Goal: Information Seeking & Learning: Learn about a topic

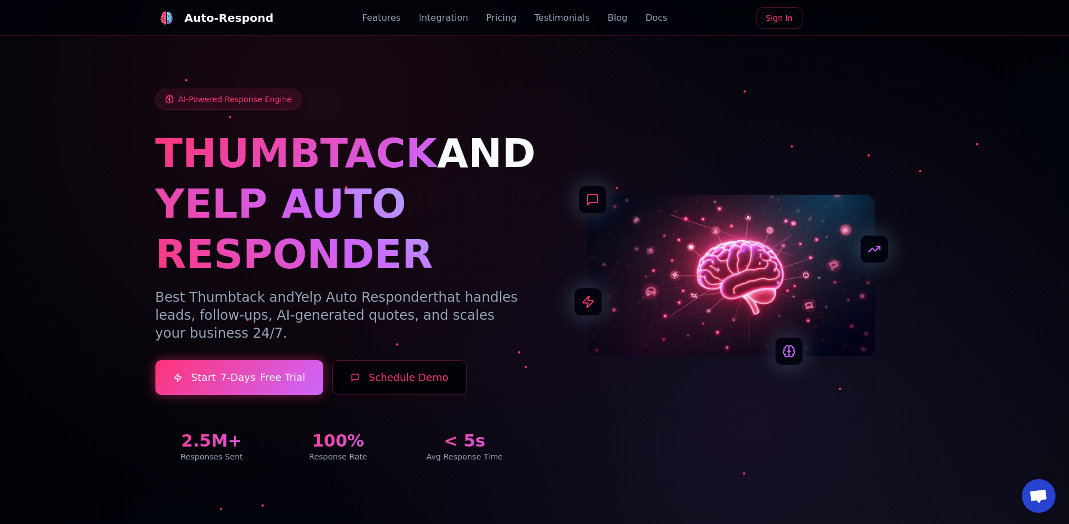
click at [355, 114] on div "AI-Powered Response Engine THUMBTACK AND YELP AUTO RESPONDER Best Thumbtack and…" at bounding box center [338, 276] width 366 height 374
click at [436, 15] on link "Integration" at bounding box center [443, 17] width 49 height 13
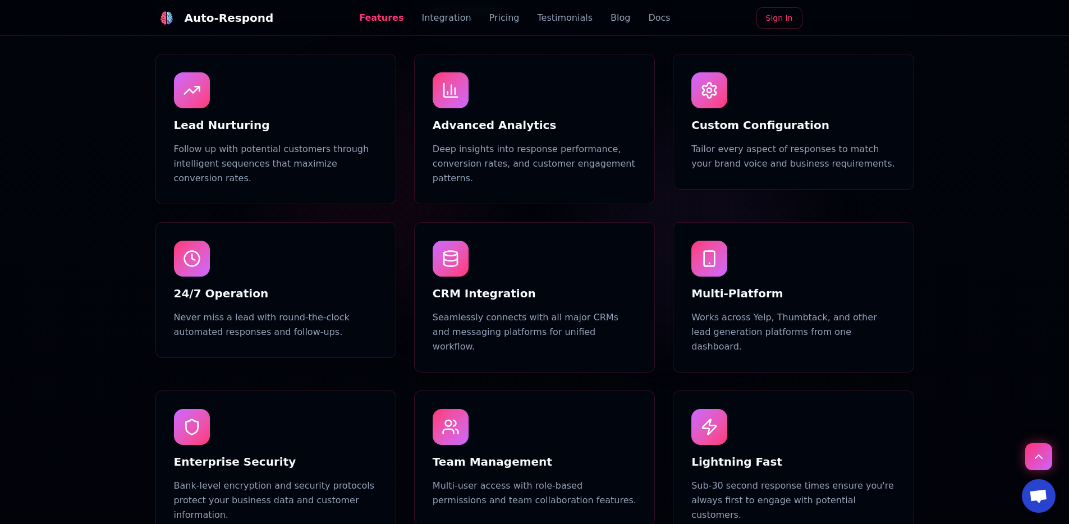
scroll to position [921, 0]
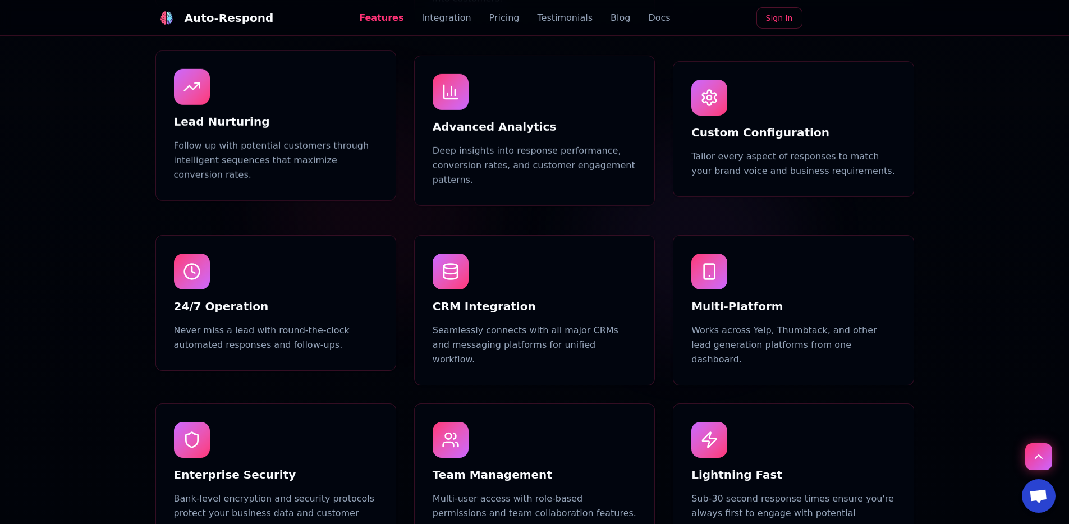
click at [214, 23] on div "Auto-Respond" at bounding box center [229, 18] width 89 height 16
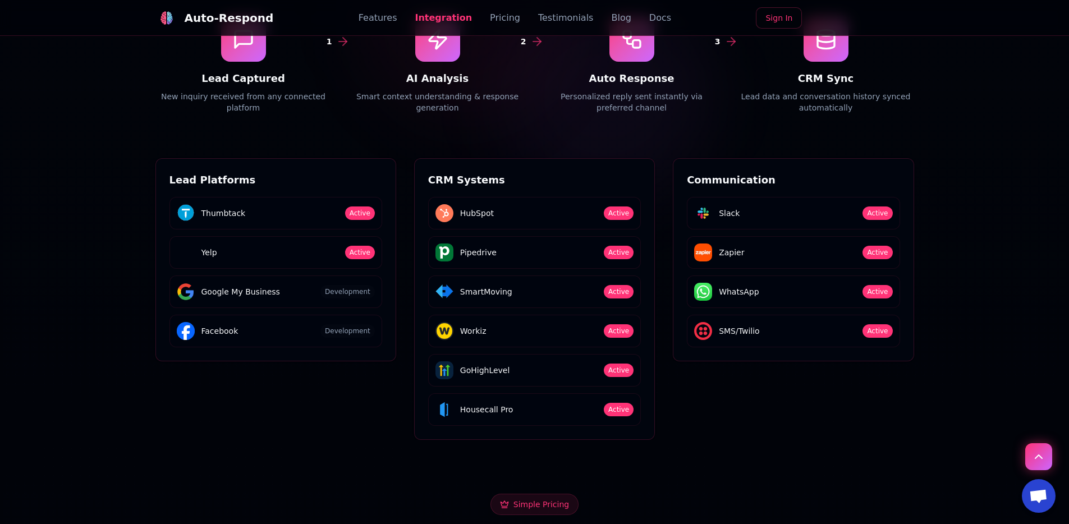
scroll to position [1782, 0]
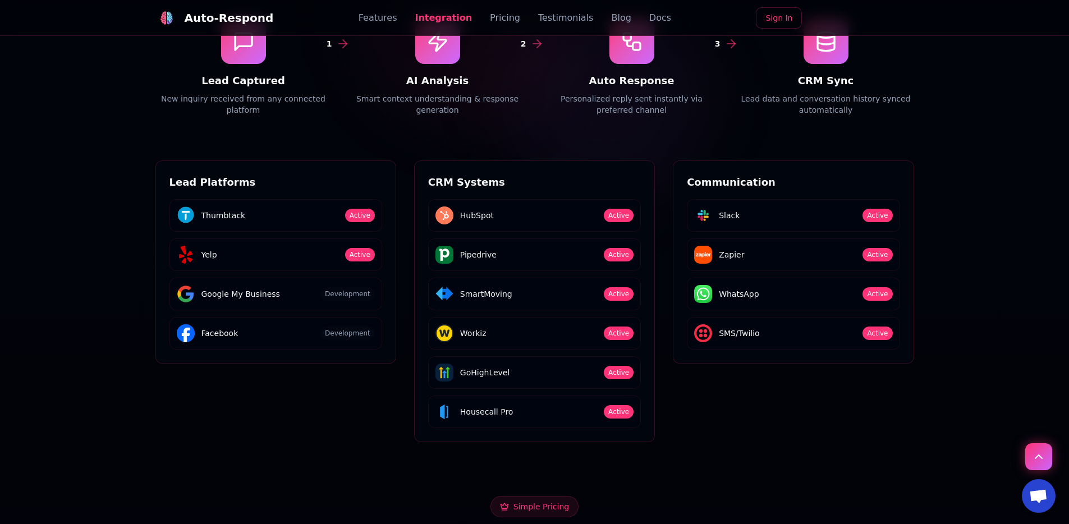
click at [567, 13] on link "Testimonials" at bounding box center [566, 17] width 56 height 13
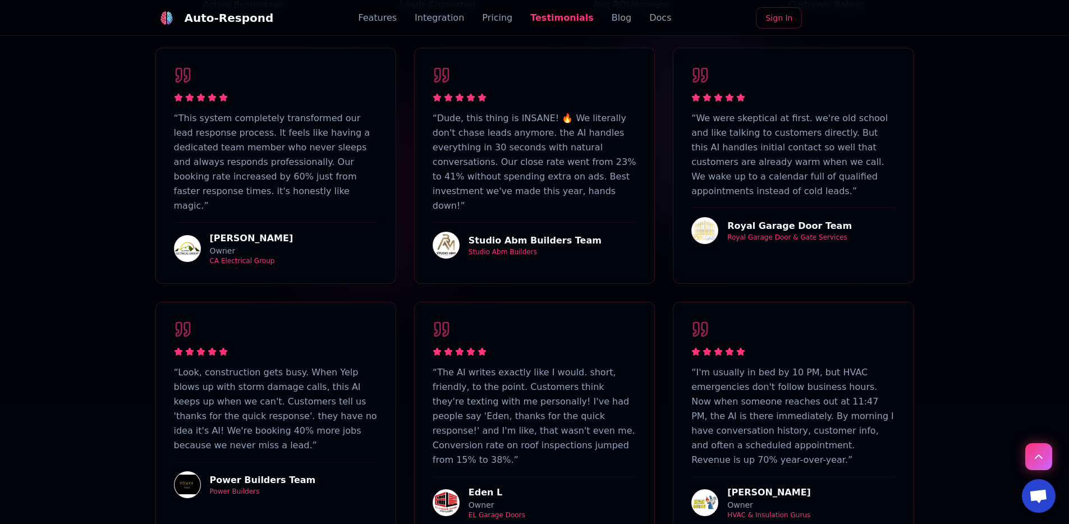
scroll to position [3276, 0]
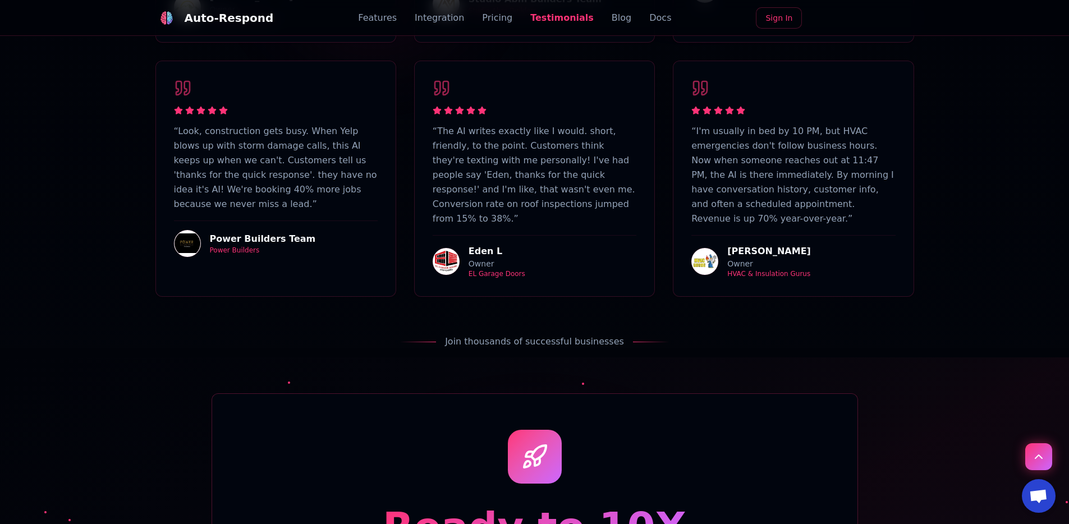
click at [506, 269] on div "EL Garage Doors" at bounding box center [497, 273] width 57 height 9
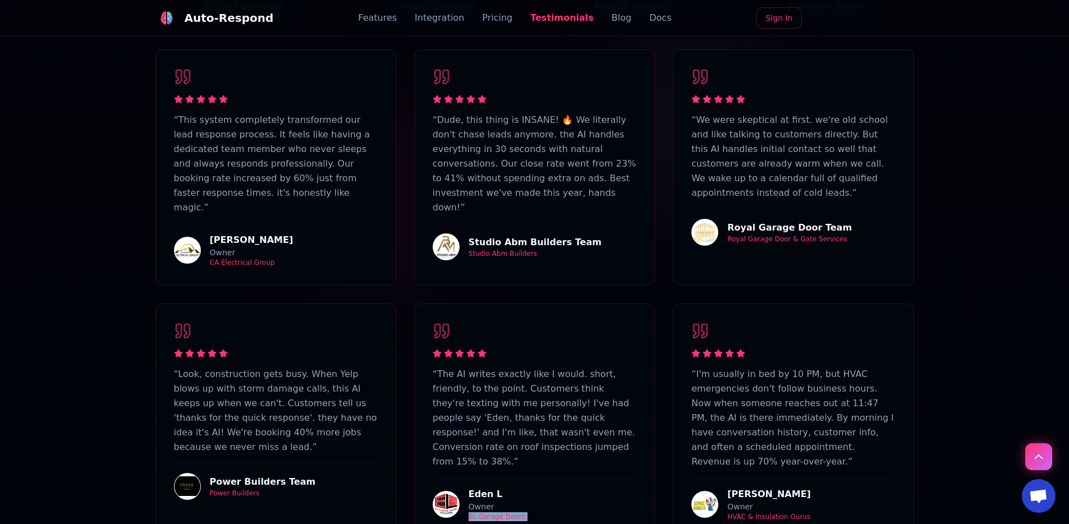
scroll to position [3010, 0]
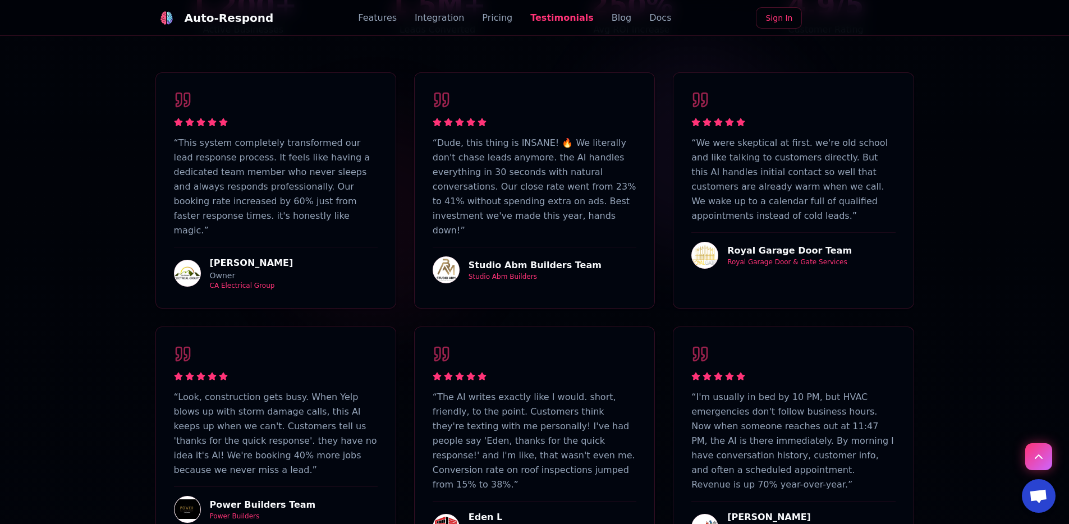
click at [522, 272] on div "Studio Abm Builders" at bounding box center [535, 276] width 133 height 9
copy div "Studio Abm Builders"
click at [783, 258] on div "Royal Garage Door & Gate Services" at bounding box center [789, 262] width 125 height 9
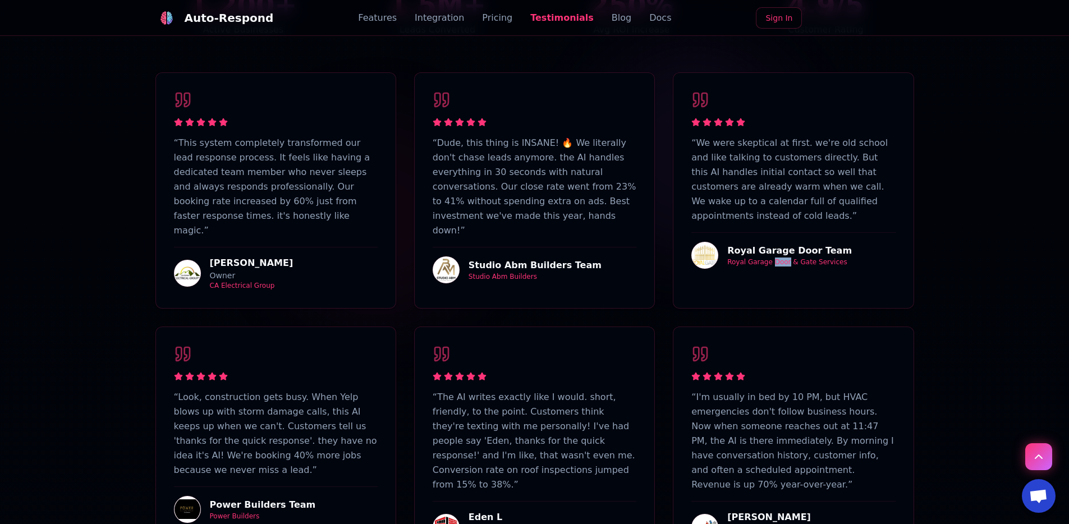
click at [783, 258] on div "Royal Garage Door & Gate Services" at bounding box center [789, 262] width 125 height 9
copy div "Royal Garage Door & Gate Services"
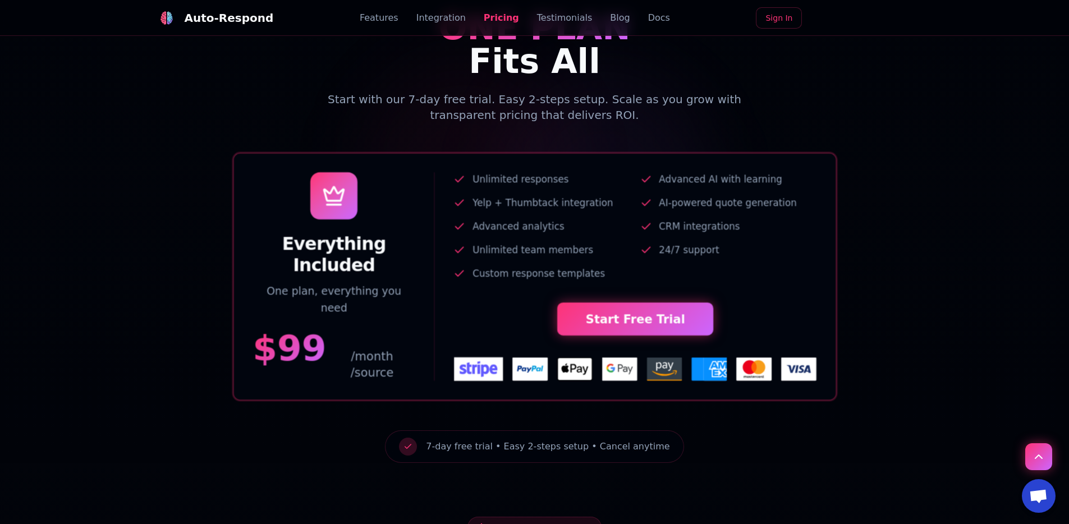
scroll to position [2203, 0]
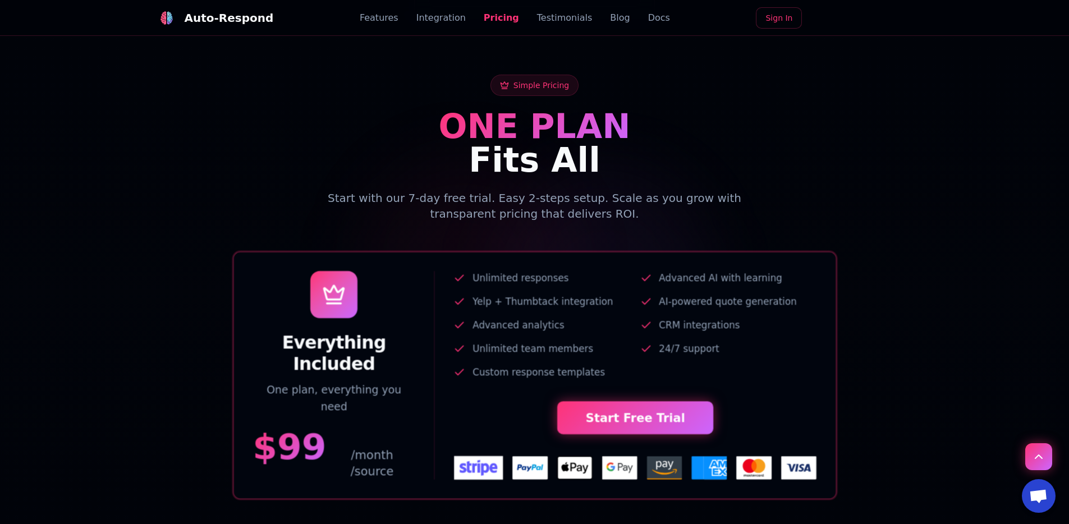
click at [222, 31] on div "Auto-Respond Features Integration Pricing Testimonials Blog Docs Sign In" at bounding box center [534, 18] width 759 height 36
click at [221, 19] on div "Auto-Respond" at bounding box center [229, 18] width 89 height 16
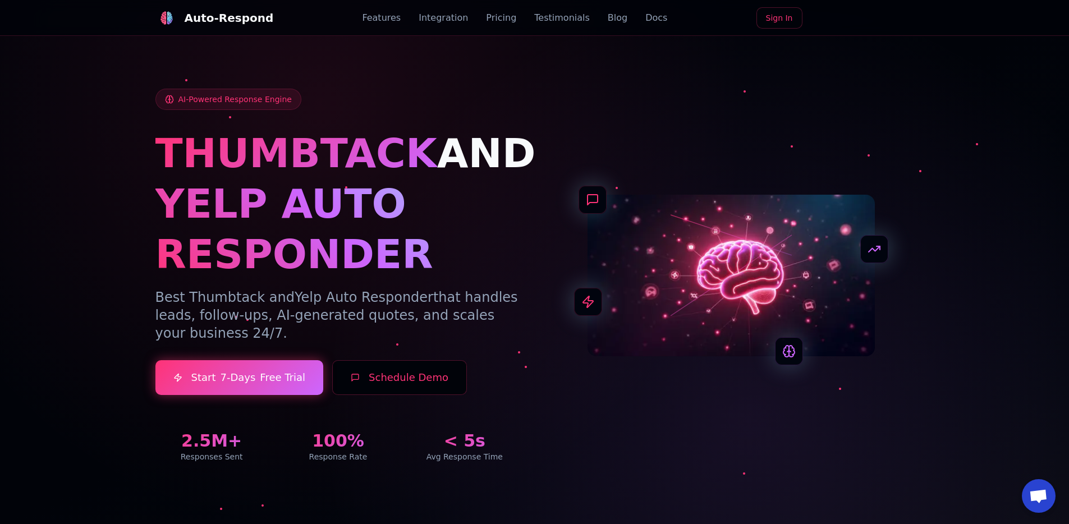
click at [121, 166] on div at bounding box center [534, 262] width 1069 height 524
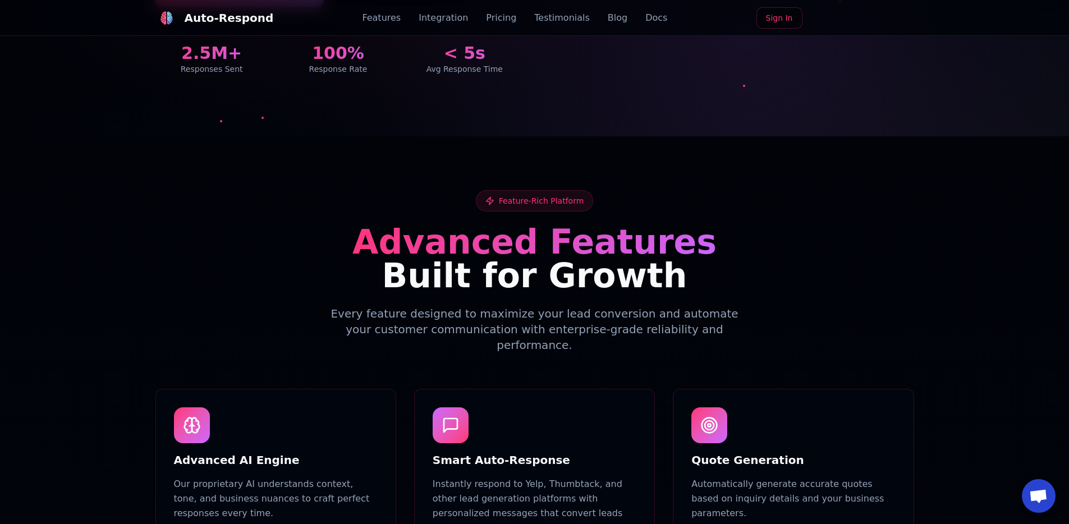
scroll to position [407, 0]
